Goal: Task Accomplishment & Management: Use online tool/utility

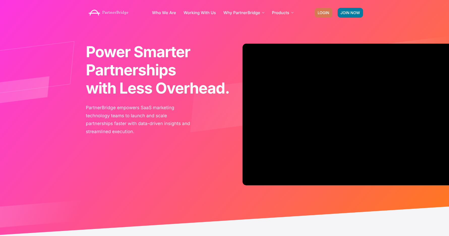
click at [322, 8] on link "LOGIN" at bounding box center [323, 13] width 18 height 10
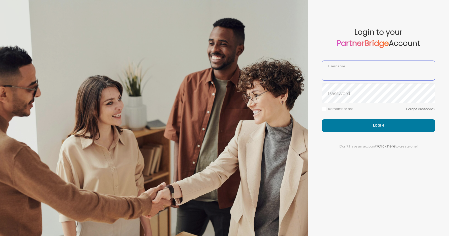
type input "DemoUser"
click at [354, 73] on input "DemoUser" at bounding box center [378, 74] width 113 height 12
type input "DemoUser"
click at [345, 115] on div "Forgot Password?" at bounding box center [377, 112] width 113 height 13
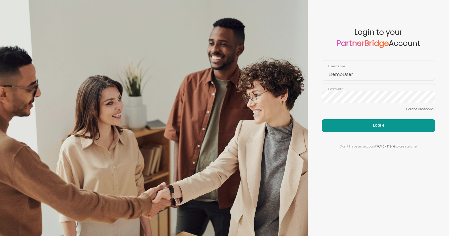
click at [356, 119] on button "Login" at bounding box center [377, 125] width 113 height 13
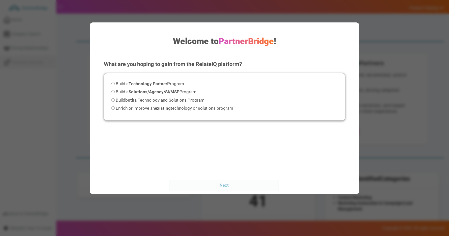
click at [177, 85] on span "Build a Technology Partner Program" at bounding box center [150, 83] width 68 height 5
click at [115, 85] on input "Build a Technology Partner Program" at bounding box center [112, 83] width 3 height 3
radio input "true"
click at [243, 182] on input "Next" at bounding box center [224, 185] width 110 height 10
click at [254, 191] on div "Next" at bounding box center [229, 185] width 251 height 18
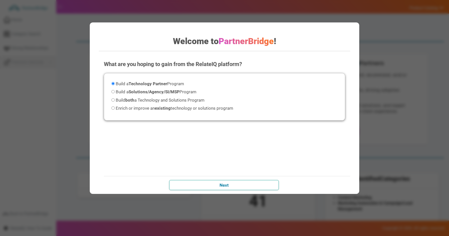
click at [254, 187] on input "Next" at bounding box center [224, 185] width 110 height 10
click at [256, 183] on input "Next" at bounding box center [224, 185] width 110 height 10
click at [256, 180] on input "Next" at bounding box center [224, 185] width 110 height 10
drag, startPoint x: 227, startPoint y: 44, endPoint x: 158, endPoint y: 38, distance: 69.5
click at [227, 43] on span "PartnerBridge" at bounding box center [245, 41] width 55 height 10
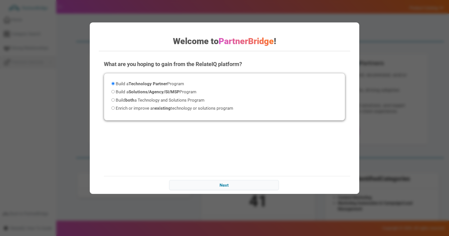
drag, startPoint x: 104, startPoint y: 58, endPoint x: 109, endPoint y: 72, distance: 14.3
click at [104, 58] on div "What are you hoping to gain from the RelateIQ platform? Please select an option…" at bounding box center [224, 105] width 251 height 101
click at [112, 79] on div "Build a Technology Partner Program Build a Solutions/Agency/SI/MSP Program Buil…" at bounding box center [224, 96] width 241 height 47
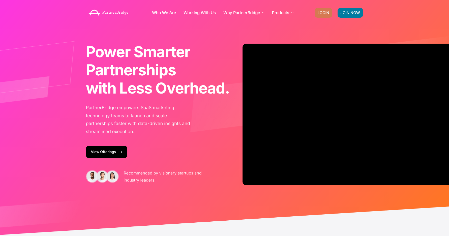
click at [321, 12] on span "LOGIN" at bounding box center [323, 13] width 12 height 4
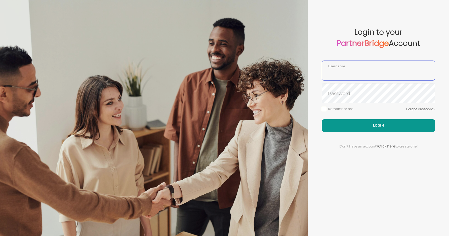
type input "DemoUser"
click at [368, 121] on button "Login" at bounding box center [377, 125] width 113 height 13
type input "DemoUser"
click at [378, 128] on button "Login" at bounding box center [377, 125] width 113 height 13
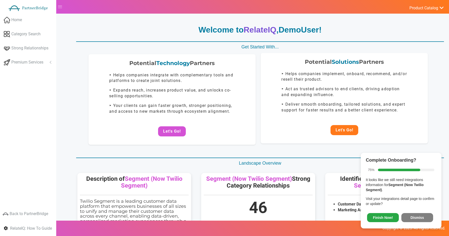
click at [348, 130] on button "Let's Go!" at bounding box center [344, 130] width 28 height 10
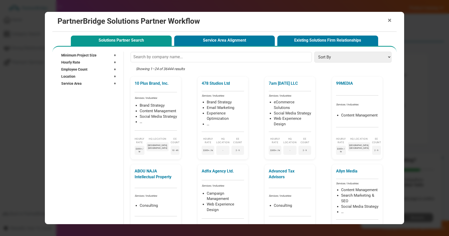
click at [392, 18] on div "× PartnerBridge Solutions Partner Workflow" at bounding box center [224, 22] width 344 height 20
click at [390, 19] on span "×" at bounding box center [389, 20] width 4 height 7
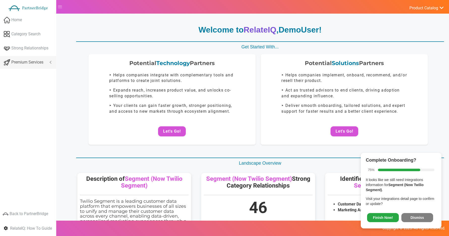
click at [31, 60] on span "Premium Services" at bounding box center [27, 62] width 32 height 6
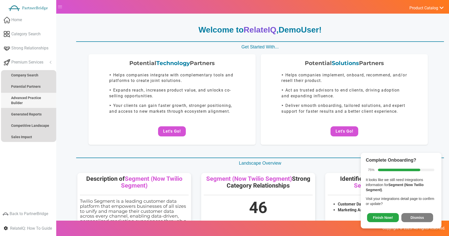
click at [31, 106] on link "Advanced Practice Builder" at bounding box center [28, 100] width 55 height 15
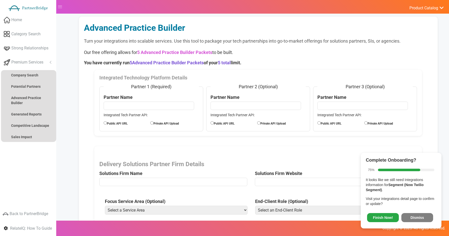
click at [427, 214] on button "Dismiss" at bounding box center [417, 217] width 32 height 9
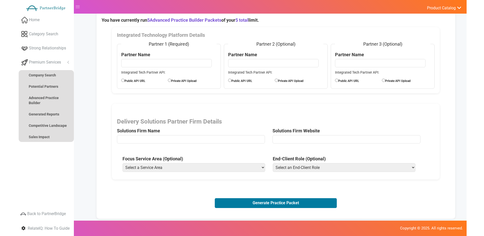
scroll to position [43, 0]
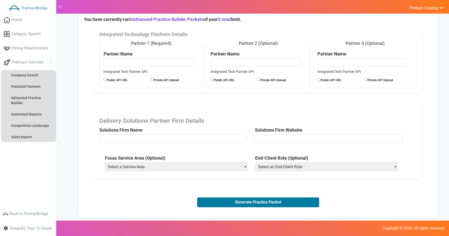
click at [161, 136] on input "text" at bounding box center [173, 138] width 148 height 8
click at [263, 137] on input "url" at bounding box center [329, 138] width 148 height 8
click at [203, 168] on select "Select a Service Area Analytics (eCommerce) Analytics (Retail) Application Deve…" at bounding box center [176, 166] width 143 height 9
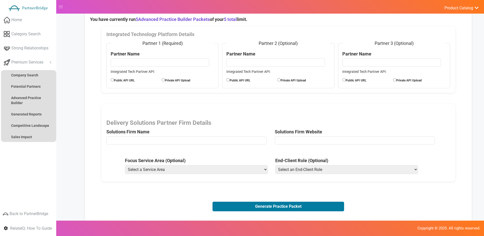
click at [190, 165] on select "Select a Service Area Analytics (eCommerce) Analytics (Retail) Application Deve…" at bounding box center [196, 169] width 143 height 9
click at [114, 136] on span "Delivery Solutions Partner Firm Details Solutions Firm Name" at bounding box center [190, 132] width 169 height 27
click at [114, 137] on input "text" at bounding box center [186, 140] width 160 height 8
type input "BORN Group"
click at [131, 165] on select "Select a Service Area Analytics (eCommerce) Analytics (Retail) Application Deve…" at bounding box center [196, 169] width 143 height 9
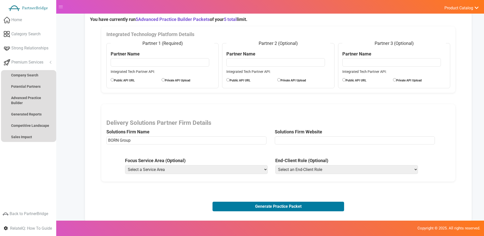
select select "Experience Optimization (eCommerce)"
click at [125, 165] on select "Select a Service Area Analytics (eCommerce) Analytics (Retail) Application Deve…" at bounding box center [196, 169] width 143 height 9
click at [288, 167] on select "Select an End-Client Role Chief Executive Officer (CEO) Chief Operating Officer…" at bounding box center [346, 169] width 143 height 9
select select "Head of Strategy"
click at [275, 165] on select "Select an End-Client Role Chief Executive Officer (CEO) Chief Operating Officer…" at bounding box center [346, 169] width 143 height 9
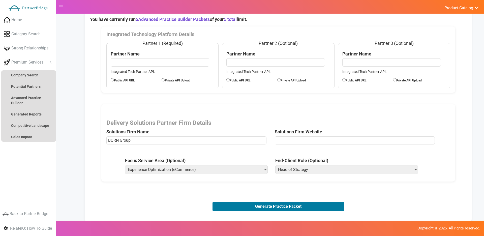
scroll to position [43, 0]
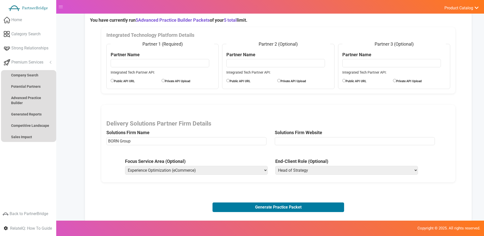
click at [128, 62] on input "text" at bounding box center [160, 63] width 98 height 8
type input "F"
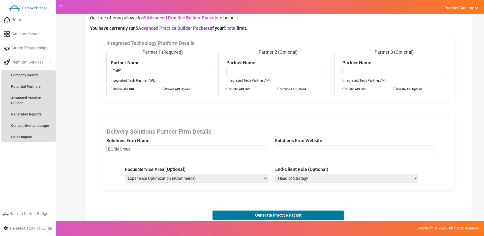
click at [128, 72] on input "FullS" at bounding box center [160, 71] width 98 height 8
type input "FullStory"
click at [130, 87] on label "Public API URL" at bounding box center [136, 89] width 51 height 6
click at [114, 87] on input "Public API URL" at bounding box center [112, 88] width 3 height 3
radio input "true"
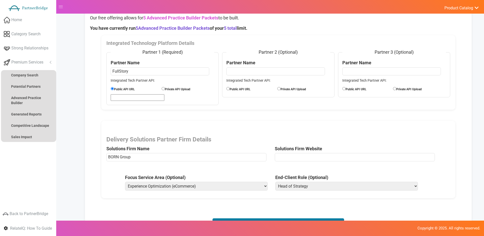
click at [129, 96] on input "url" at bounding box center [138, 97] width 54 height 7
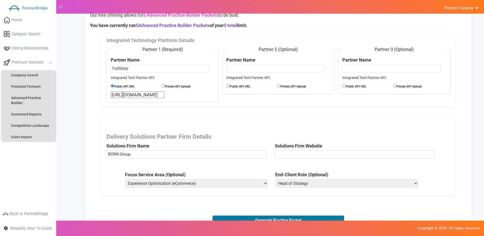
type input "[URL][DOMAIN_NAME]"
click at [314, 154] on input "url" at bounding box center [355, 154] width 160 height 8
paste input "[URL][DOMAIN_NAME]"
type input "[URL][DOMAIN_NAME]"
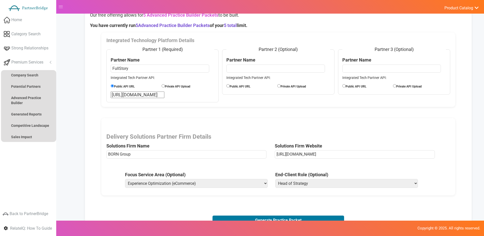
click at [237, 166] on div "Delivery Solutions Partner Firm Details Solutions Firm Name BORN Group Solution…" at bounding box center [278, 156] width 354 height 77
click at [166, 184] on select "Select a Service Area Analytics (eCommerce) Analytics (Retail) Application Deve…" at bounding box center [196, 183] width 143 height 9
select select "Analytics (eCommerce)"
click at [125, 179] on select "Select a Service Area Analytics (eCommerce) Analytics (Retail) Application Deve…" at bounding box center [196, 183] width 143 height 9
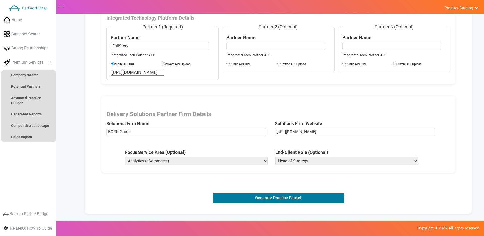
scroll to position [60, 0]
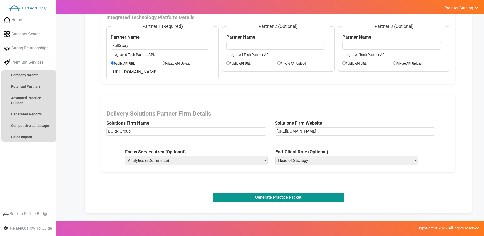
click at [253, 198] on button "Generate Practice Packet" at bounding box center [278, 197] width 132 height 10
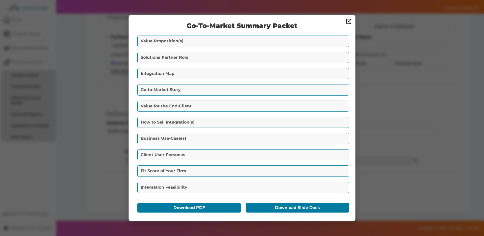
click at [159, 40] on button "Value Proposition(s)" at bounding box center [243, 41] width 212 height 11
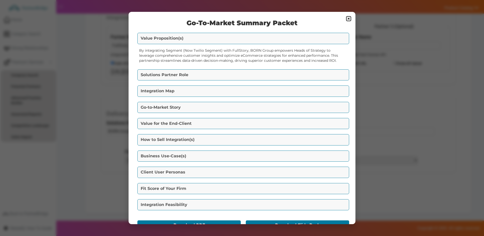
click at [218, 67] on div "Go-To-Market Summary Packet Value Proposition(s) By integrating Segment (Now Tw…" at bounding box center [241, 118] width 227 height 212
click at [217, 71] on button "Solutions Partner Role" at bounding box center [243, 74] width 212 height 11
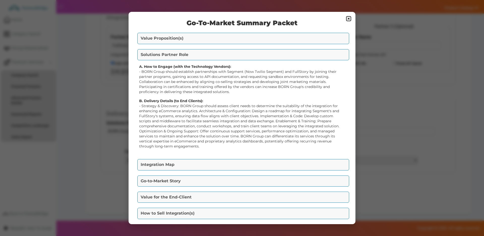
click at [180, 66] on strong "A. How to Engage (with the Technology Vendors):" at bounding box center [185, 66] width 92 height 5
drag, startPoint x: 180, startPoint y: 66, endPoint x: 234, endPoint y: 66, distance: 53.9
click at [235, 66] on div "A. How to Engage (with the Technology Vendors): - BORN Group should establish p…" at bounding box center [242, 79] width 206 height 30
click at [204, 99] on div "B. Delivery Details (to End Clients): - Strategy & Discovery: BORN Group should…" at bounding box center [242, 123] width 206 height 50
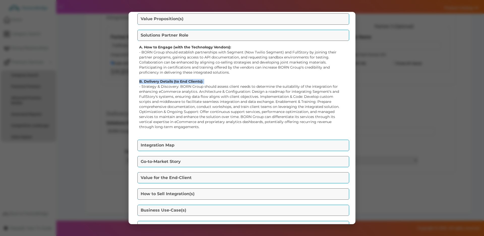
scroll to position [20, 0]
click at [207, 134] on div "A. How to Engage (with the Technology Vendors): - BORN Group should establish p…" at bounding box center [242, 88] width 212 height 94
drag, startPoint x: 207, startPoint y: 145, endPoint x: 208, endPoint y: 141, distance: 3.7
click at [207, 145] on button "Integration Map" at bounding box center [243, 144] width 212 height 11
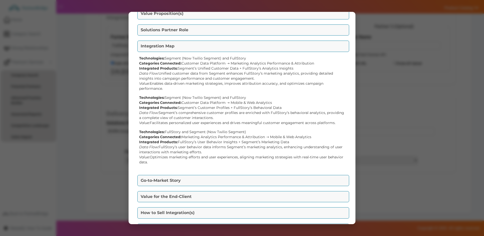
scroll to position [25, 0]
click at [194, 61] on div "Technologies: Segment (Now Twilio Segment) and FullStory Categories Connected: …" at bounding box center [242, 72] width 206 height 35
drag, startPoint x: 194, startPoint y: 61, endPoint x: 212, endPoint y: 60, distance: 18.4
click at [212, 60] on div "Technologies: Segment (Now Twilio Segment) and FullStory Categories Connected: …" at bounding box center [242, 72] width 206 height 35
click at [206, 63] on div "Technologies: Segment (Now Twilio Segment) and FullStory Categories Connected: …" at bounding box center [242, 72] width 206 height 35
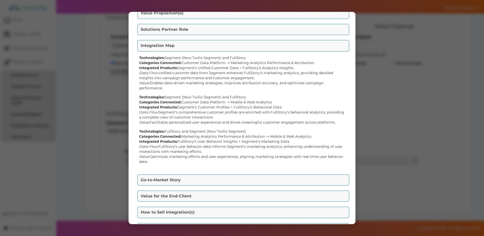
click at [186, 69] on div "Technologies: Segment (Now Twilio Segment) and FullStory Categories Connected: …" at bounding box center [242, 72] width 206 height 35
drag, startPoint x: 186, startPoint y: 69, endPoint x: 235, endPoint y: 68, distance: 49.4
click at [235, 68] on div "Technologies: Segment (Now Twilio Segment) and FullStory Categories Connected: …" at bounding box center [242, 72] width 206 height 35
click at [245, 66] on div "Technologies: Segment (Now Twilio Segment) and FullStory Categories Connected: …" at bounding box center [242, 72] width 206 height 35
drag, startPoint x: 245, startPoint y: 66, endPoint x: 291, endPoint y: 67, distance: 45.3
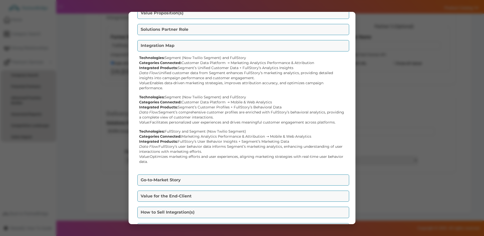
click at [291, 67] on div "Technologies: Segment (Now Twilio Segment) and FullStory Categories Connected: …" at bounding box center [242, 72] width 206 height 35
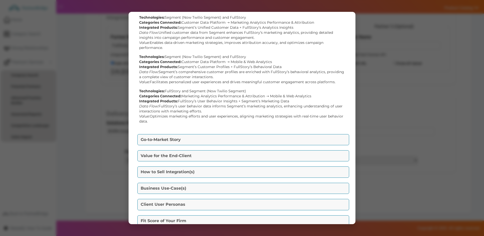
scroll to position [71, 0]
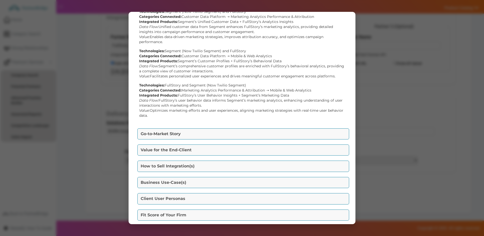
click at [204, 132] on button "Go-to-Market Story" at bounding box center [243, 133] width 212 height 11
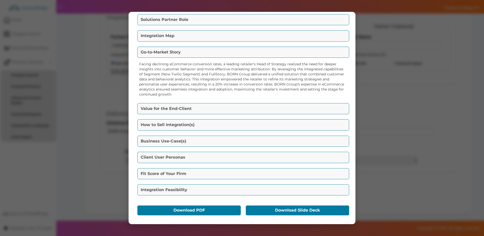
scroll to position [35, 0]
click at [206, 107] on button "Value for the End-Client" at bounding box center [243, 108] width 212 height 11
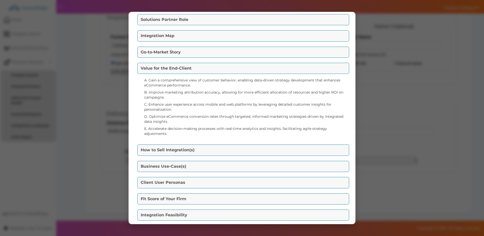
scroll to position [51, 0]
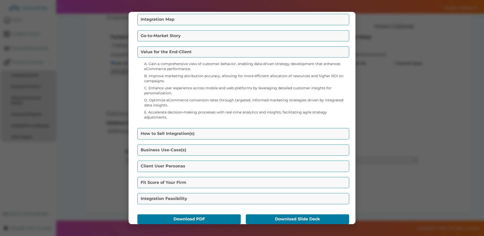
click at [208, 129] on button "How to Sell Integration(s)" at bounding box center [243, 133] width 212 height 11
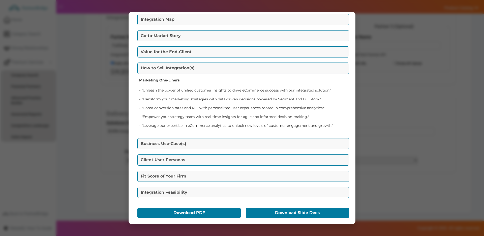
scroll to position [54, 0]
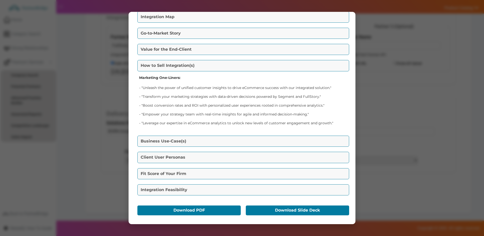
click at [161, 83] on div "Marketing One-Liners: - "Unleash the power of unified customer insights to driv…" at bounding box center [242, 102] width 212 height 59
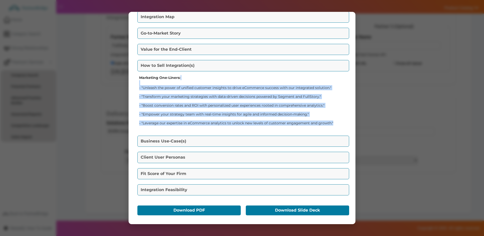
drag, startPoint x: 171, startPoint y: 85, endPoint x: 336, endPoint y: 121, distance: 169.2
click at [336, 121] on div "Marketing One-Liners: - "Unleash the power of unified customer insights to driv…" at bounding box center [242, 102] width 212 height 59
click at [336, 121] on p "- "Leverage our expertise in eCommerce analytics to unlock new levels of custom…" at bounding box center [242, 122] width 206 height 5
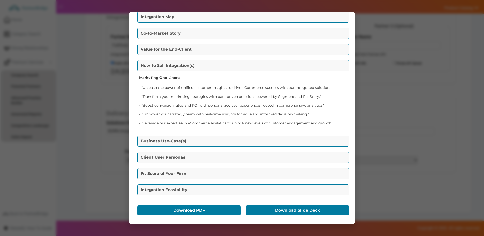
click at [220, 139] on button "Business Use-Case(s)" at bounding box center [243, 141] width 212 height 11
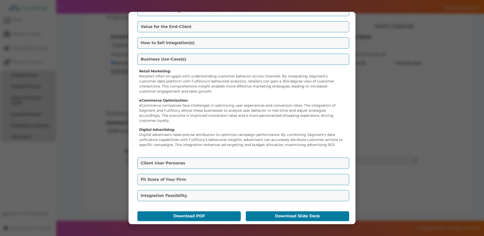
scroll to position [82, 0]
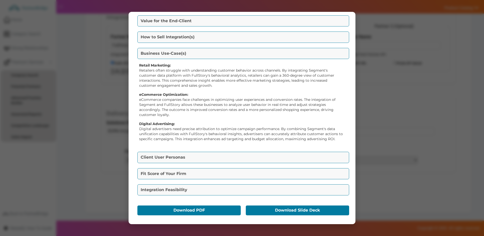
click at [185, 156] on button "Client User Personas" at bounding box center [243, 157] width 212 height 11
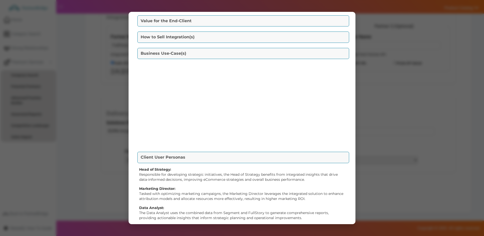
scroll to position [57, 0]
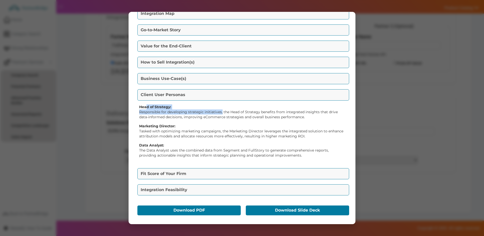
drag, startPoint x: 147, startPoint y: 107, endPoint x: 189, endPoint y: 110, distance: 42.7
click at [189, 110] on div "Head of Strategy: Responsible for developing strategic initiatives, the Head of…" at bounding box center [242, 111] width 206 height 15
click at [161, 124] on strong "Marketing Director:" at bounding box center [157, 126] width 36 height 5
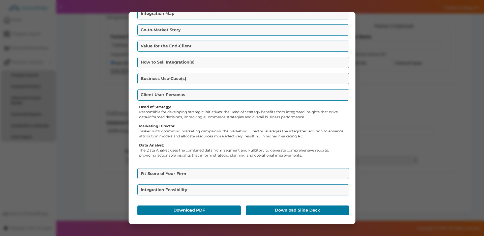
click at [153, 126] on strong "Marketing Director:" at bounding box center [157, 126] width 36 height 5
click at [153, 148] on div "Data Analyst: The Data Analyst uses the combined data from Segment and FullStor…" at bounding box center [242, 150] width 206 height 15
click at [188, 173] on button "Fit Score of Your Firm" at bounding box center [243, 173] width 212 height 11
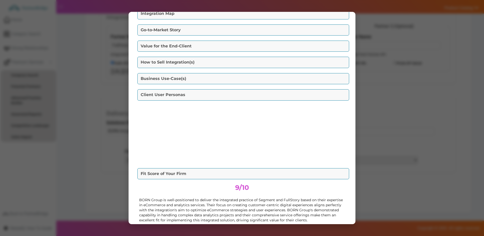
scroll to position [43, 0]
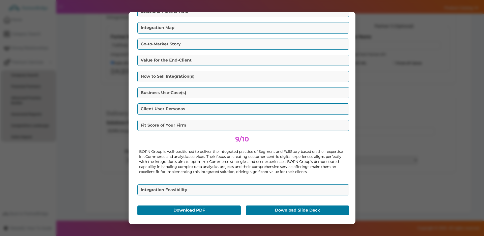
click at [212, 186] on button "Integration Feasibility" at bounding box center [243, 189] width 212 height 11
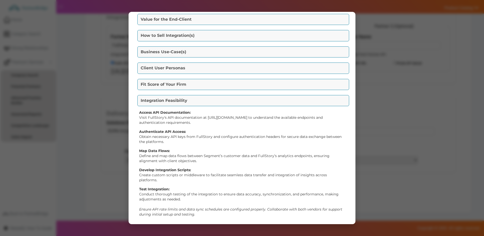
scroll to position [102, 0]
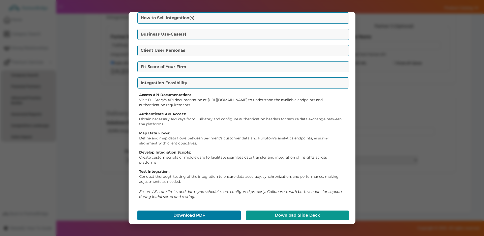
click at [256, 210] on button "Download Slide Deck" at bounding box center [297, 215] width 103 height 10
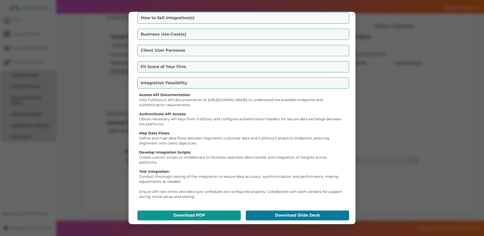
click at [188, 210] on button "Download PDF" at bounding box center [188, 215] width 103 height 10
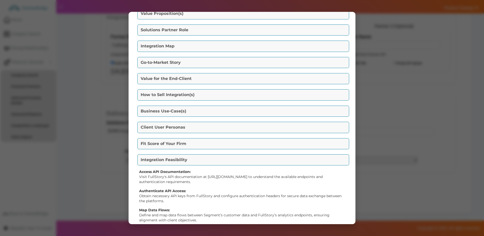
scroll to position [0, 0]
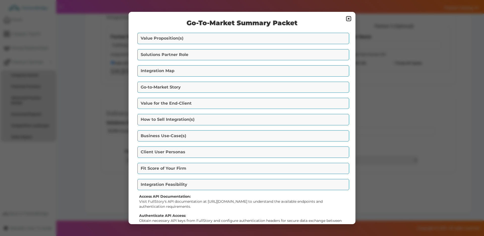
click at [349, 16] on img at bounding box center [348, 19] width 6 height 6
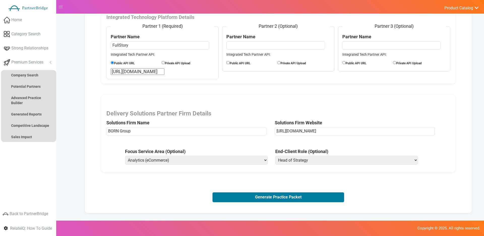
click at [194, 113] on h3 "Delivery Solutions Partner Firm Details" at bounding box center [190, 113] width 169 height 7
click at [29, 21] on link "Home" at bounding box center [28, 20] width 56 height 13
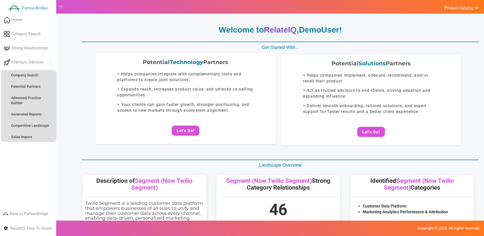
drag, startPoint x: 203, startPoint y: 132, endPoint x: 200, endPoint y: 130, distance: 3.4
click at [203, 132] on center "Let's Go!" at bounding box center [185, 130] width 170 height 10
click at [198, 130] on button "Let's Go!" at bounding box center [186, 130] width 28 height 10
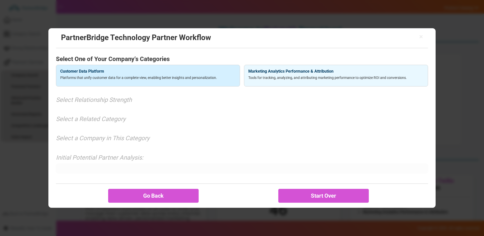
click at [218, 74] on div "Customer Data Platform Platforms that unify customer data for a complete view, …" at bounding box center [148, 76] width 184 height 22
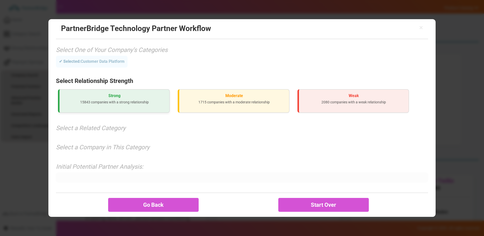
click at [117, 98] on div "Strong 15843 companies with a strong relationship" at bounding box center [114, 100] width 112 height 23
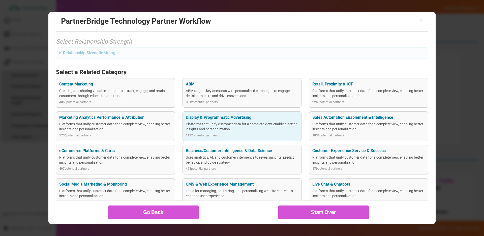
scroll to position [52, 0]
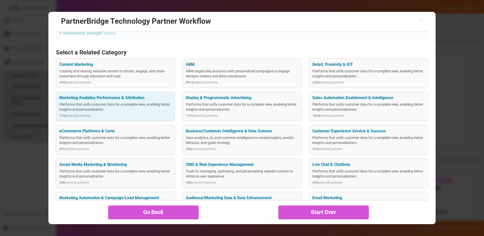
click at [168, 103] on div "Platforms that unify customer data for a complete view, enabling better insight…" at bounding box center [115, 107] width 112 height 10
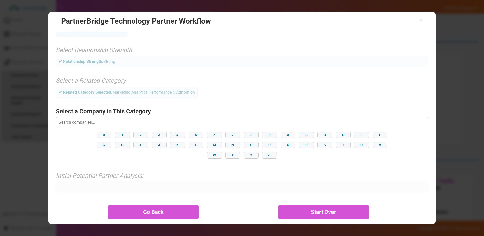
scroll to position [25, 0]
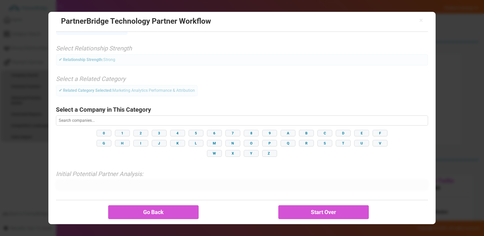
click at [150, 120] on input "text" at bounding box center [242, 120] width 372 height 10
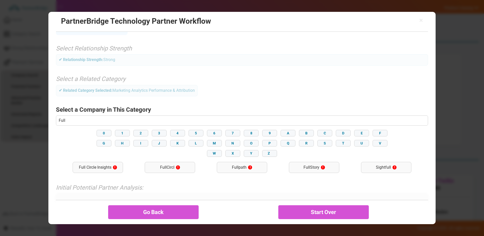
type input "Full"
drag, startPoint x: 264, startPoint y: 185, endPoint x: 245, endPoint y: 180, distance: 20.0
click at [264, 185] on div "× PartnerBridge Technology Partner Workflow Select One of Your Company’s Catego…" at bounding box center [241, 118] width 387 height 212
click at [293, 166] on div "FullStory !" at bounding box center [314, 167] width 50 height 11
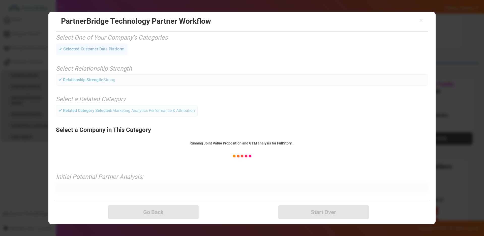
scroll to position [8, 0]
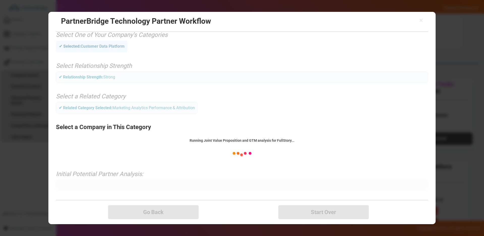
click at [220, 142] on div "Running Joint Value Proposition and GTM analysis for FullStory..." at bounding box center [242, 140] width 372 height 5
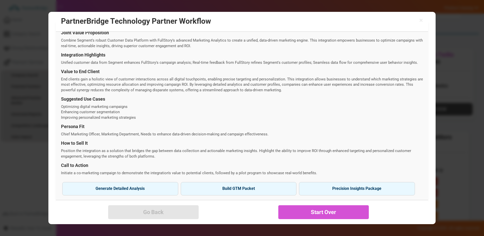
scroll to position [150, 0]
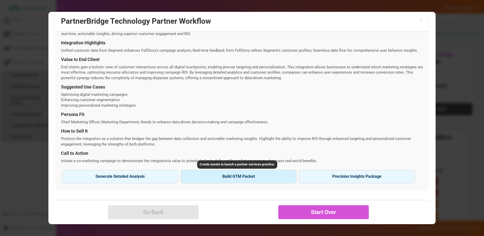
click at [217, 176] on button "Build GTM Packet" at bounding box center [239, 176] width 116 height 13
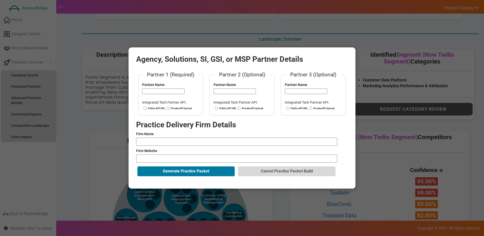
click at [156, 106] on fieldset "Partner 1 (Required) Partner Name Integrated Tech Partner API: Public API URL P…" at bounding box center [170, 93] width 65 height 45
click at [153, 108] on label "Public API URL" at bounding box center [153, 109] width 23 height 4
click at [147, 108] on input "Public API URL" at bounding box center [144, 109] width 3 height 4
radio input "true"
click at [150, 112] on fieldset "Partner 1 (Required) Partner Name Integrated Tech Partner API: Public API URL P…" at bounding box center [170, 93] width 65 height 45
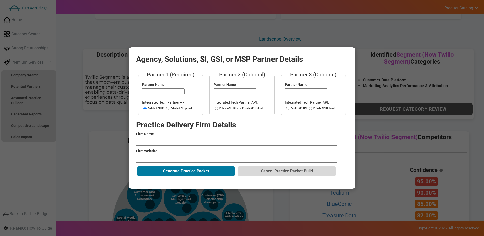
click at [157, 137] on form "Partner 1 (Required) Partner Name Integrated Tech Partner API: Public API URL P…" at bounding box center [242, 124] width 212 height 106
click at [157, 141] on input "text" at bounding box center [236, 142] width 201 height 8
click at [164, 158] on input "url" at bounding box center [236, 158] width 201 height 8
drag, startPoint x: 343, startPoint y: 45, endPoint x: 345, endPoint y: 46, distance: 2.7
click at [343, 45] on div "Agency, Solutions, SI, GSI, or MSP Partner Details Partner 1 (Required) Partner…" at bounding box center [242, 118] width 484 height 236
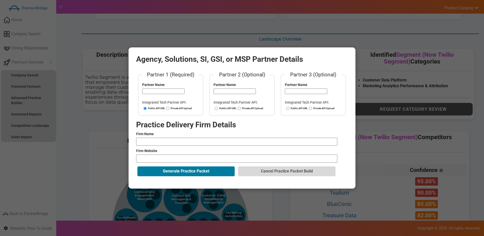
click at [314, 174] on button "Cancel Practice Packet Build" at bounding box center [286, 171] width 97 height 10
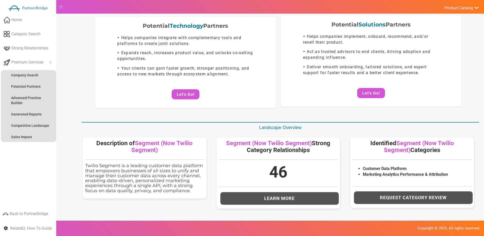
scroll to position [0, 0]
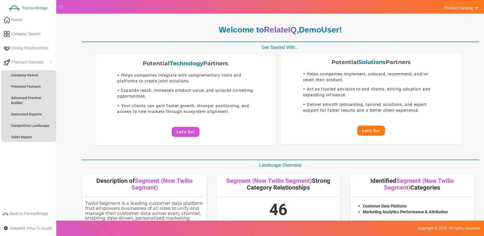
click at [362, 133] on button "Let's Go!" at bounding box center [371, 130] width 28 height 10
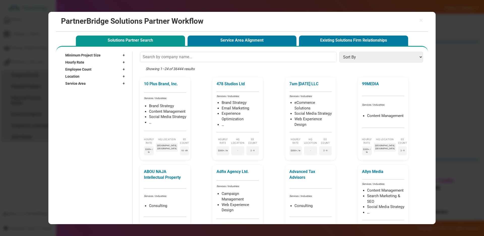
click at [160, 60] on input "text" at bounding box center [238, 57] width 197 height 10
click at [164, 83] on p "10 Plus Brand, Inc." at bounding box center [166, 85] width 42 height 6
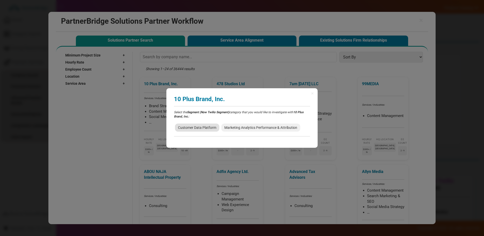
click at [211, 128] on span "Customer Data Platform" at bounding box center [197, 127] width 44 height 8
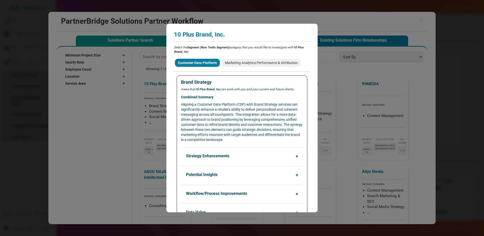
click at [150, 72] on div "× 10 Plus Brand, Inc. Analyzing partner match... Select the Segment (Now Twilio…" at bounding box center [242, 118] width 484 height 236
click at [310, 28] on div "× 10 Plus Brand, Inc. Analyzing partner match... Select the Segment (Now Twilio…" at bounding box center [241, 118] width 151 height 189
click at [311, 28] on span "×" at bounding box center [312, 28] width 3 height 5
